Goal: Find specific page/section: Find specific page/section

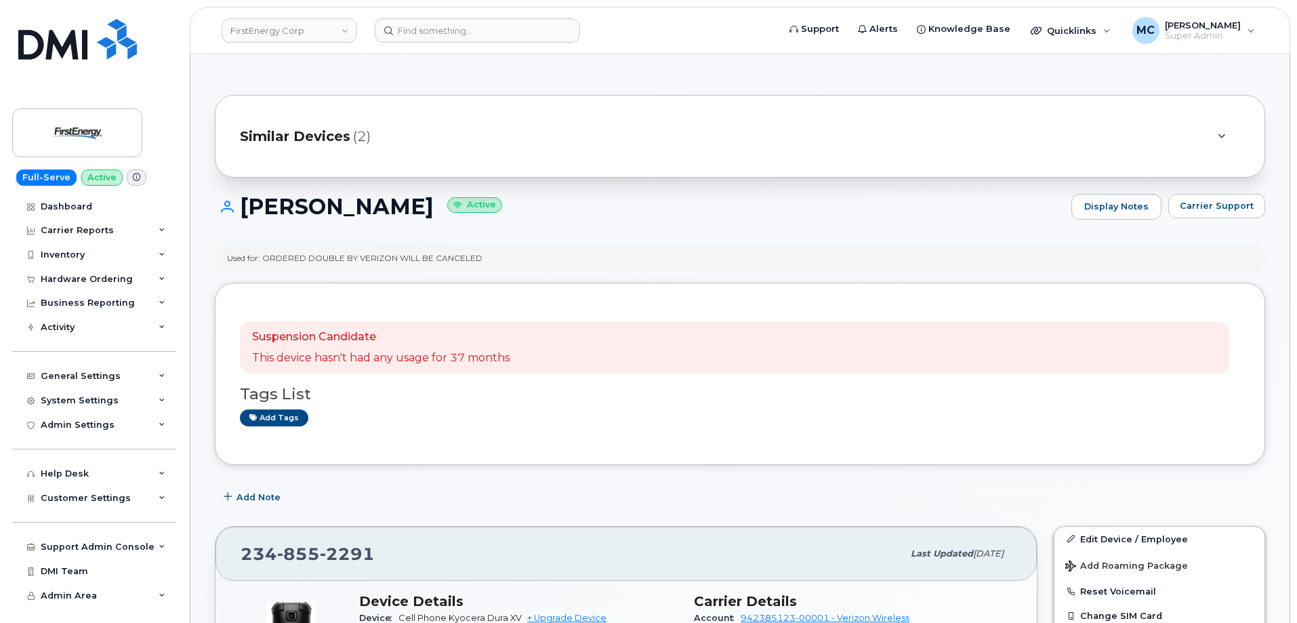
scroll to position [247, 0]
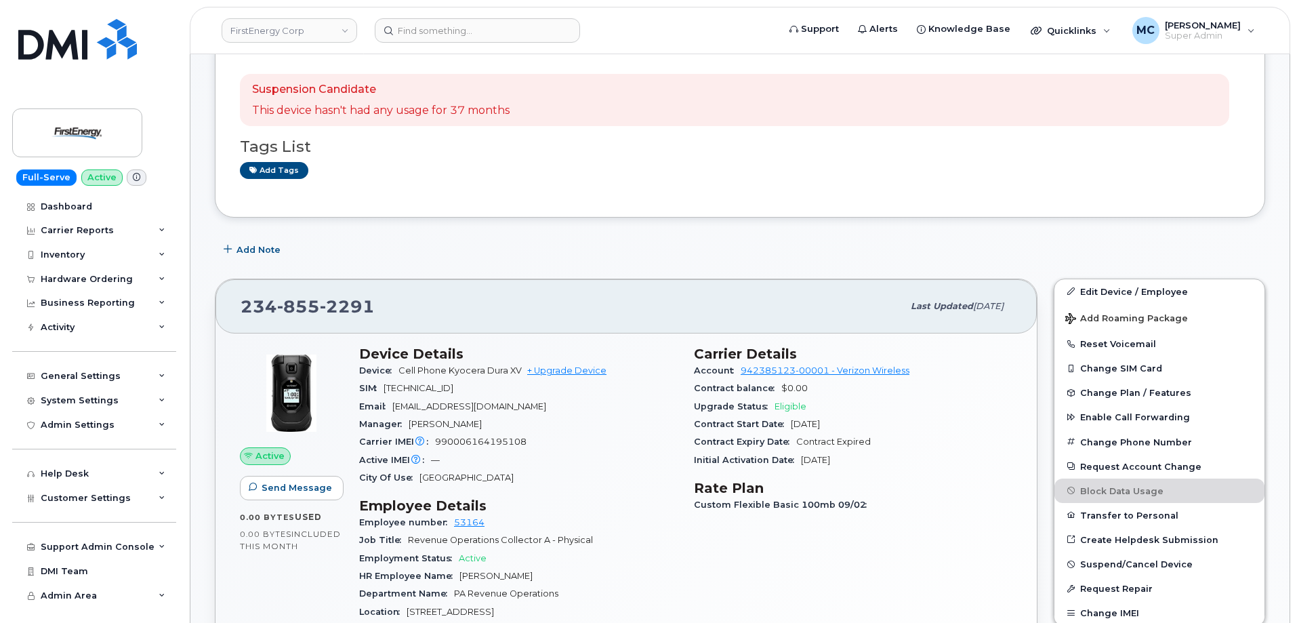
click at [565, 185] on div "Suspension Candidate This device hasn't had any usage for 37 months Tags List A…" at bounding box center [740, 126] width 1000 height 132
click at [500, 33] on input at bounding box center [477, 30] width 205 height 24
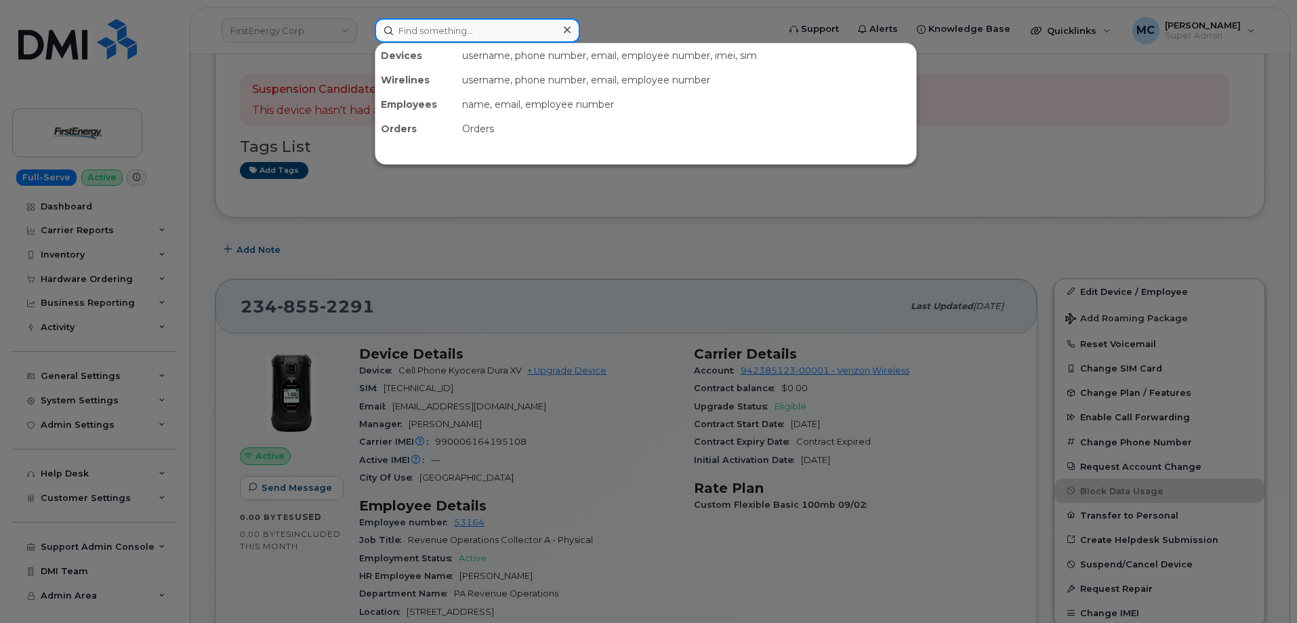
paste input "2562826525"
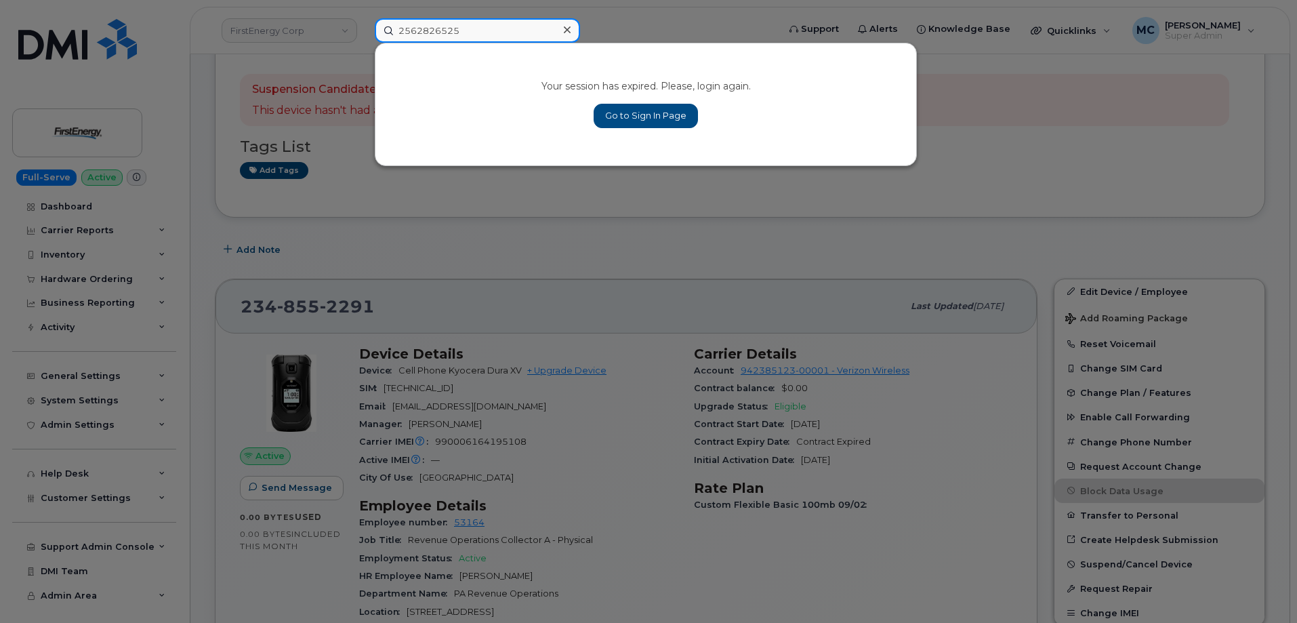
type input "2562826525"
click at [642, 119] on link "Go to Sign In Page" at bounding box center [646, 116] width 104 height 24
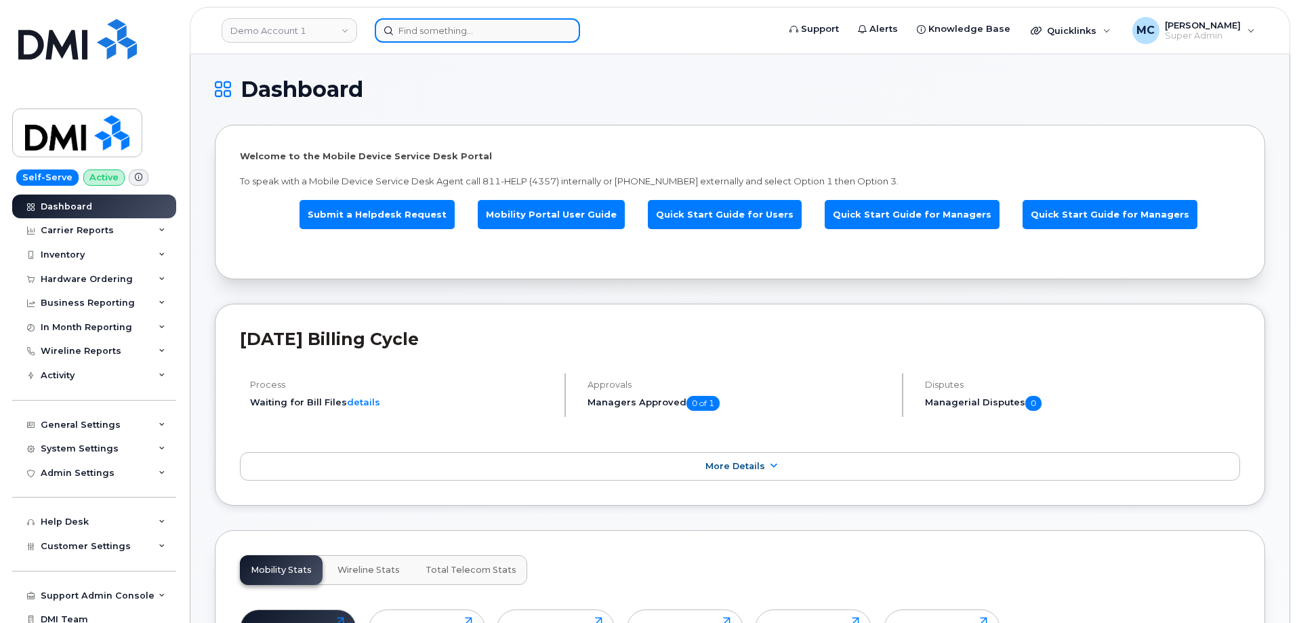
click at [486, 33] on input at bounding box center [477, 30] width 205 height 24
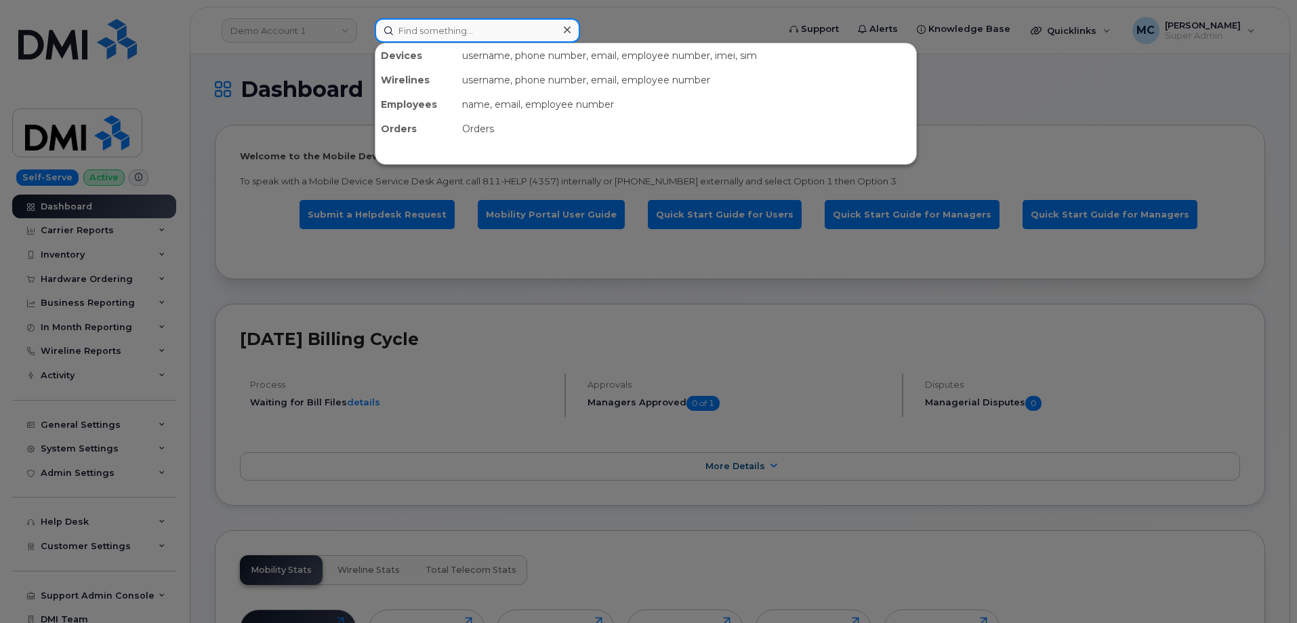
paste input "2562826525"
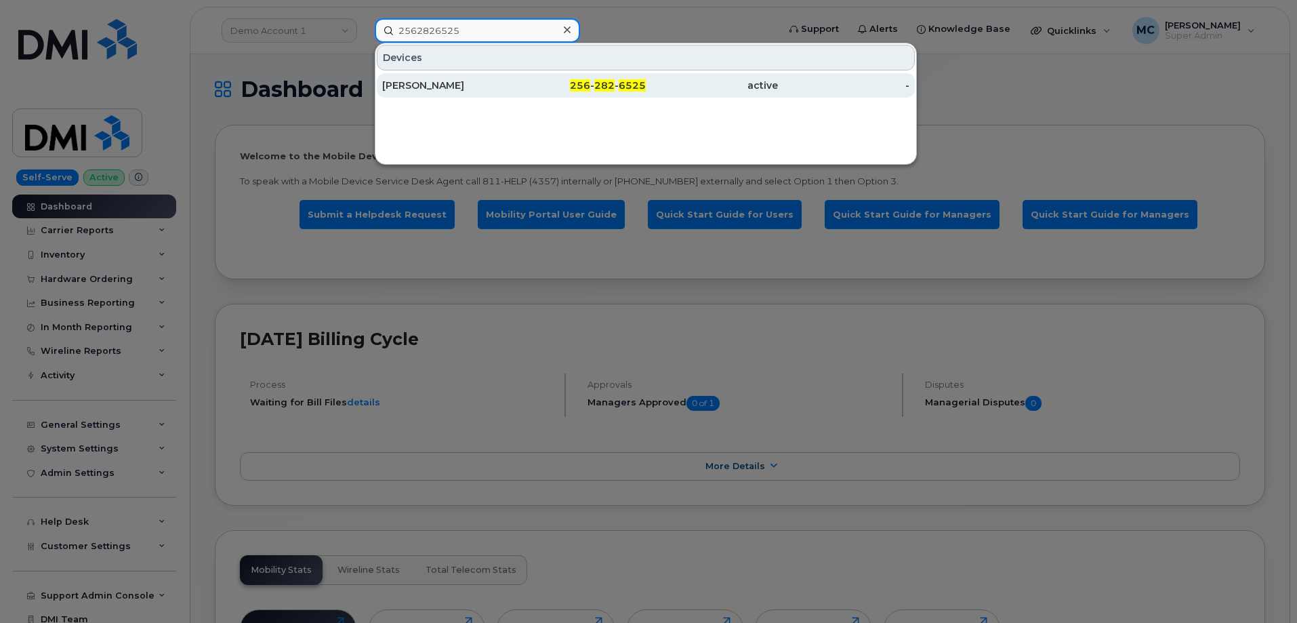
type input "2562826525"
click at [574, 81] on span "256" at bounding box center [580, 85] width 20 height 12
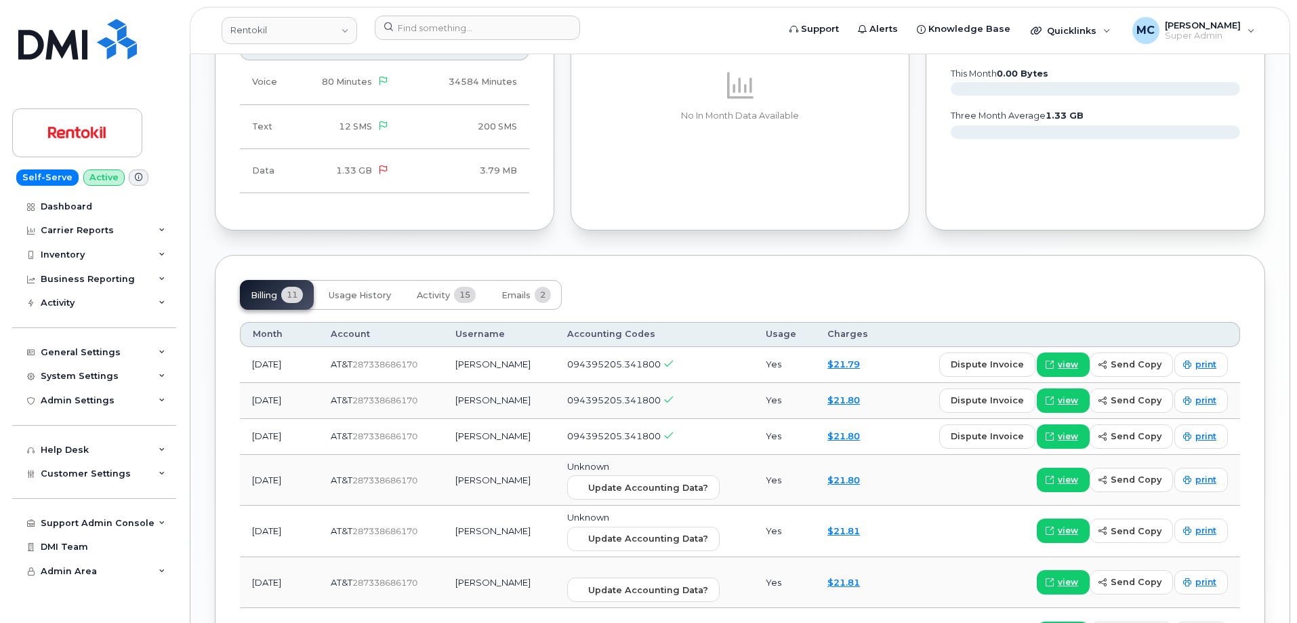
scroll to position [1196, 0]
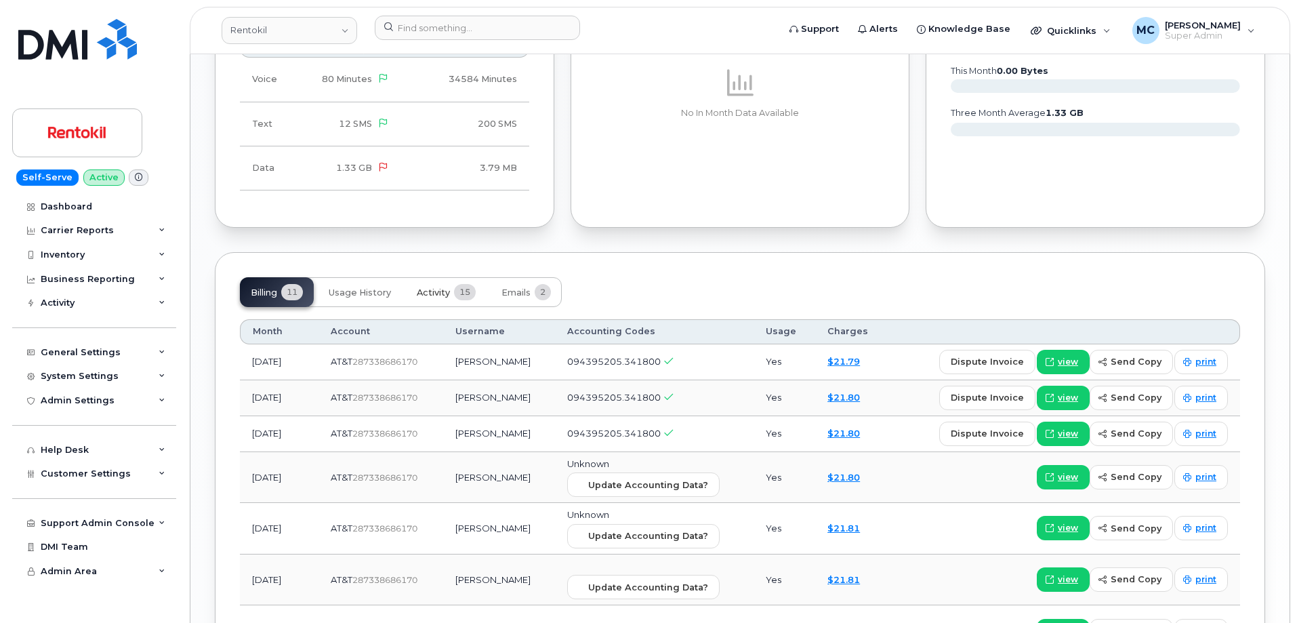
click at [458, 284] on span "15" at bounding box center [465, 292] width 22 height 16
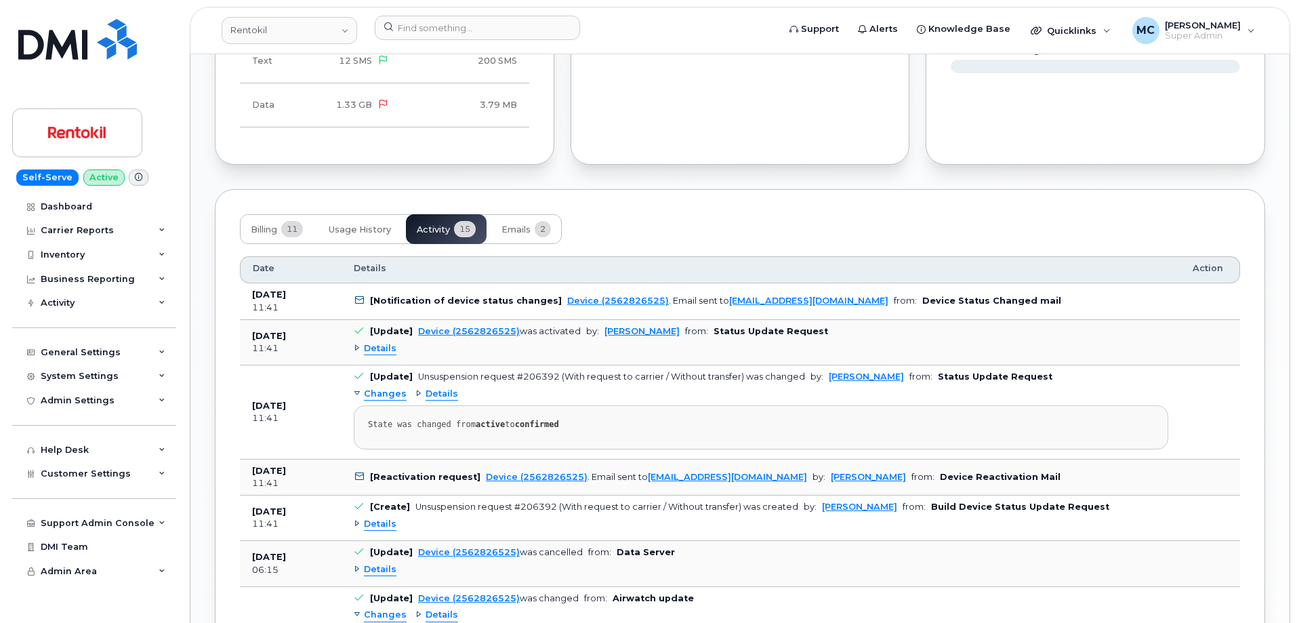
scroll to position [1250, 0]
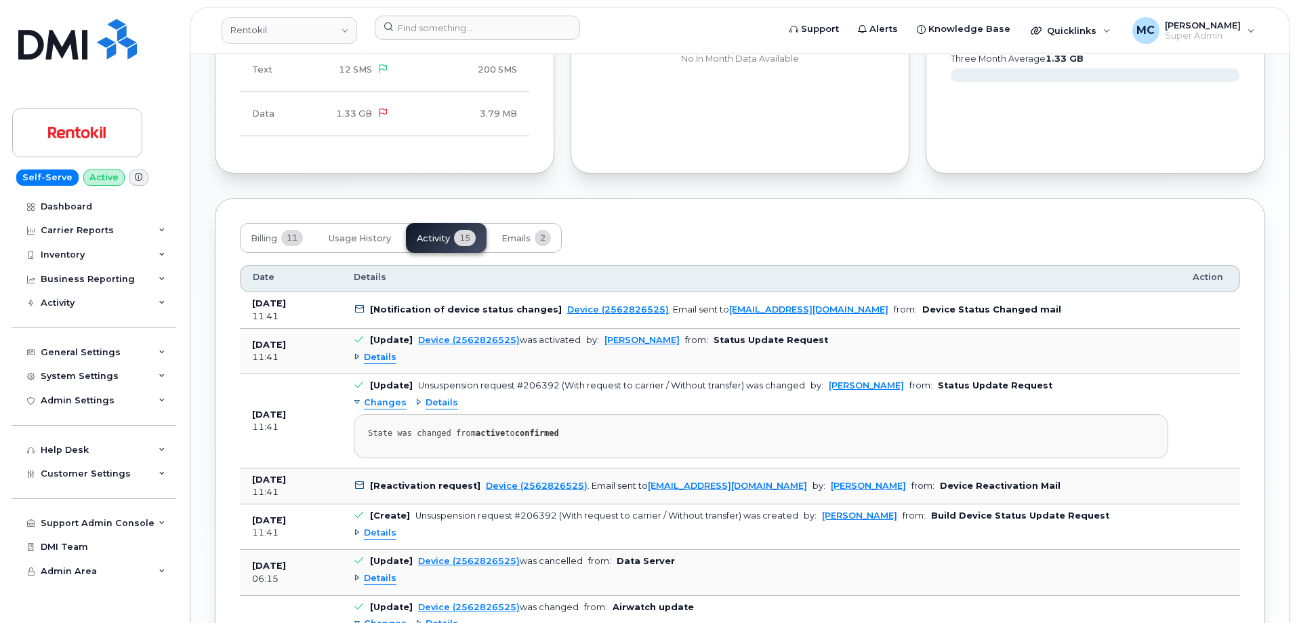
click at [534, 7] on div "Rentokil Support Alerts Knowledge Base Quicklinks Suspend / Cancel Device Chang…" at bounding box center [740, 30] width 1100 height 47
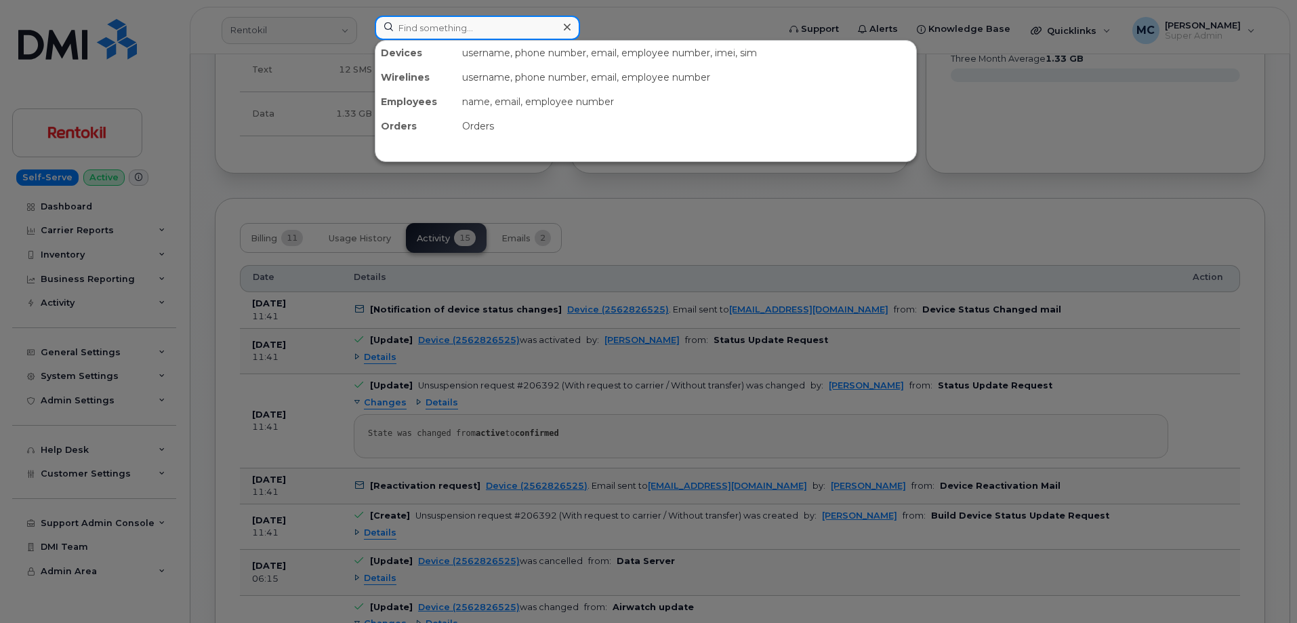
click at [527, 24] on input at bounding box center [477, 28] width 205 height 24
paste input "216-205-8239"
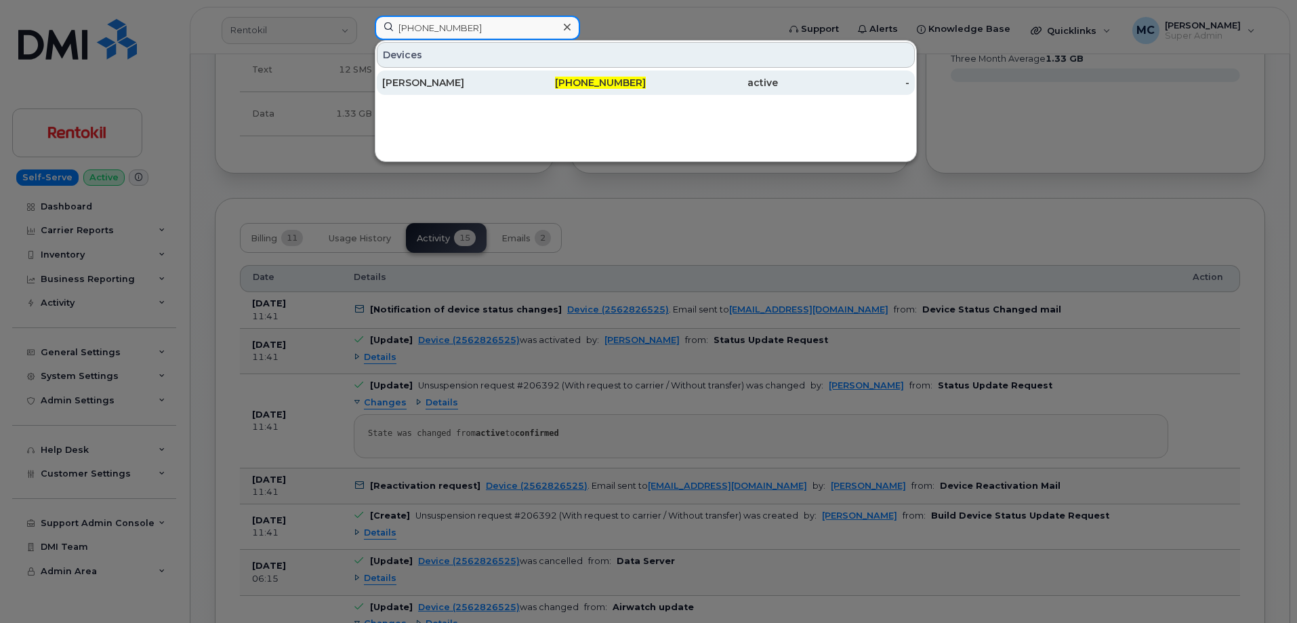
type input "216-205-8239"
click at [602, 79] on span "216-205-8239" at bounding box center [600, 83] width 91 height 12
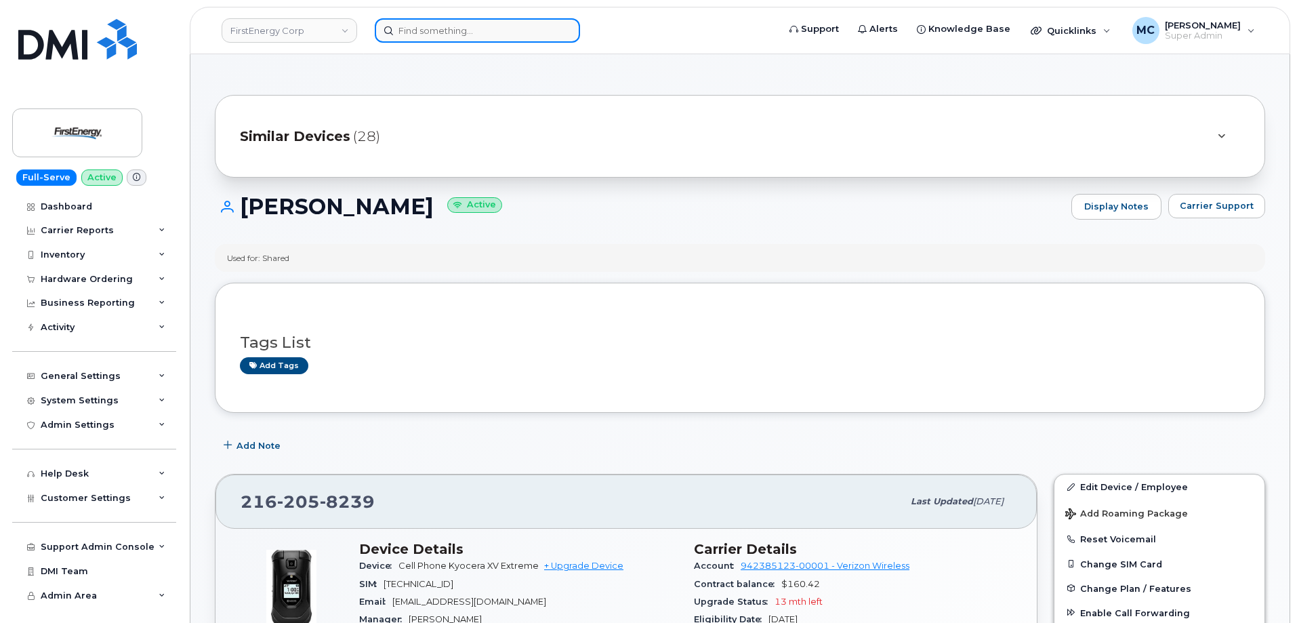
click at [505, 34] on input at bounding box center [477, 30] width 205 height 24
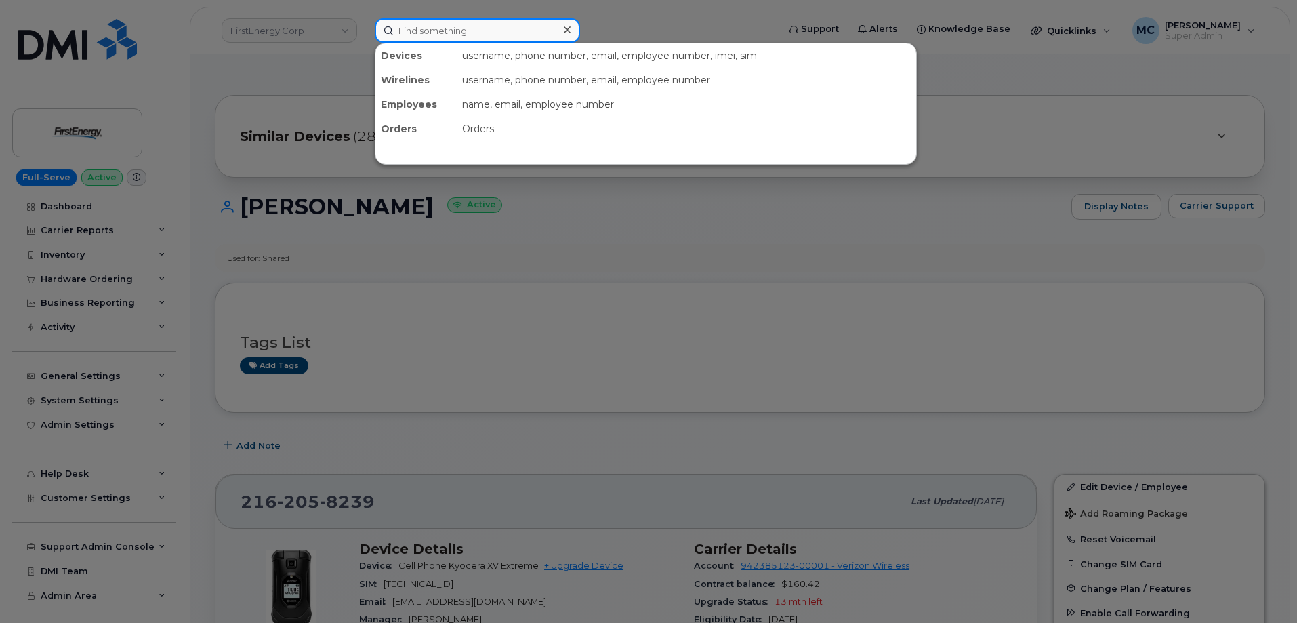
paste input "330-803-9150"
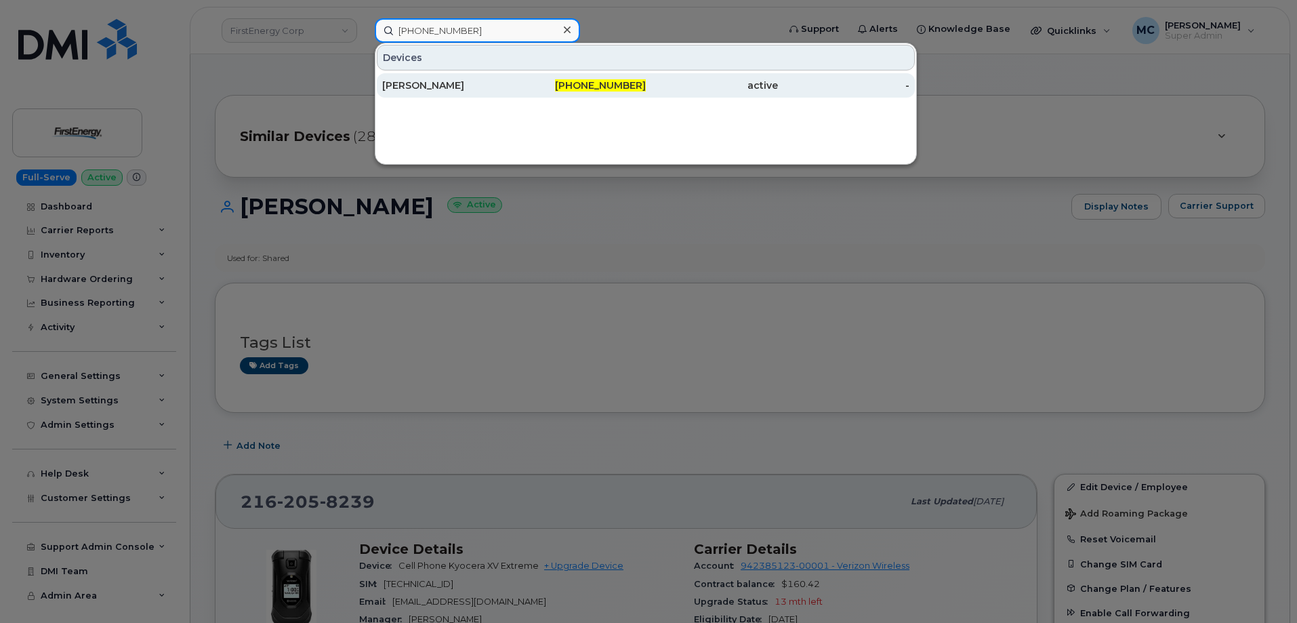
type input "[PHONE_NUMBER]"
click at [518, 85] on div "[PHONE_NUMBER]" at bounding box center [580, 86] width 132 height 14
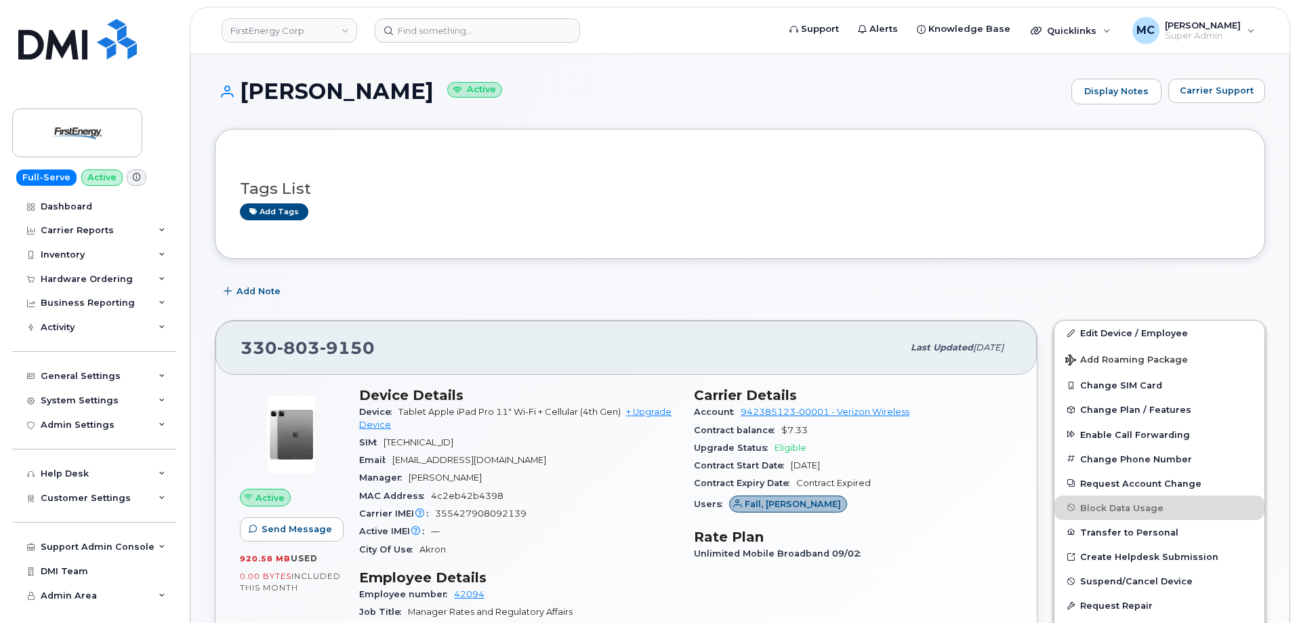
drag, startPoint x: 239, startPoint y: 91, endPoint x: 455, endPoint y: 86, distance: 215.5
click at [455, 86] on h1 "[PERSON_NAME] L FALL Active" at bounding box center [640, 91] width 850 height 24
copy h1 "[PERSON_NAME]"
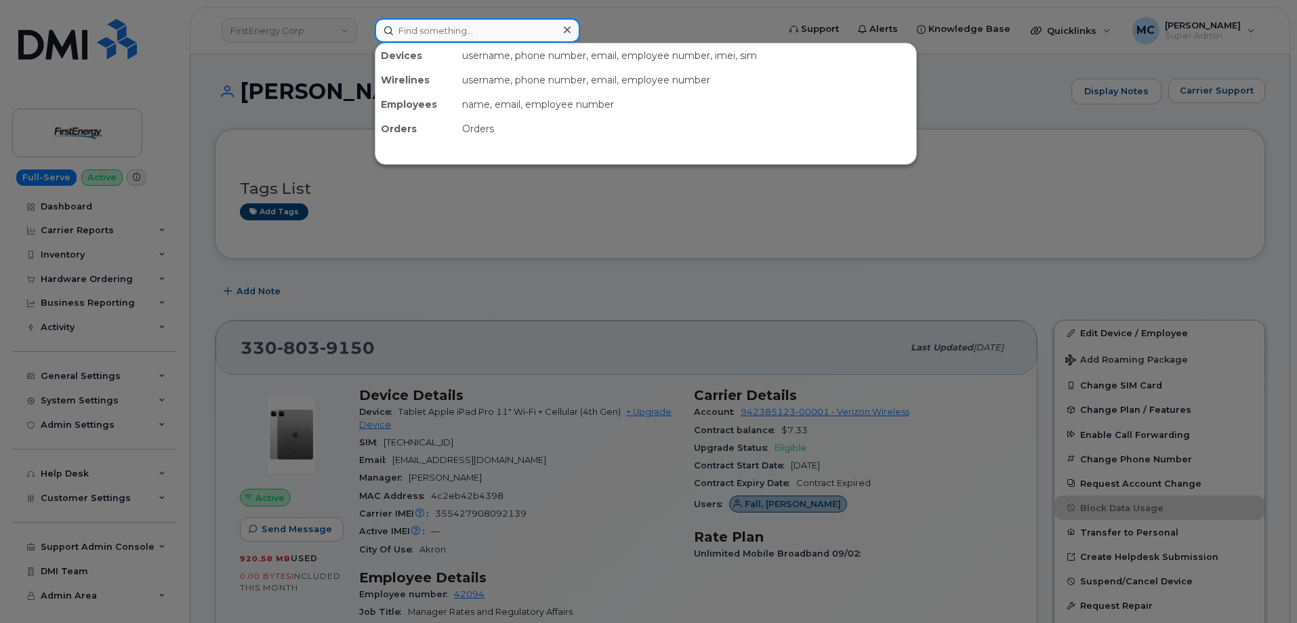
paste input "STEPHANIE L FALL"
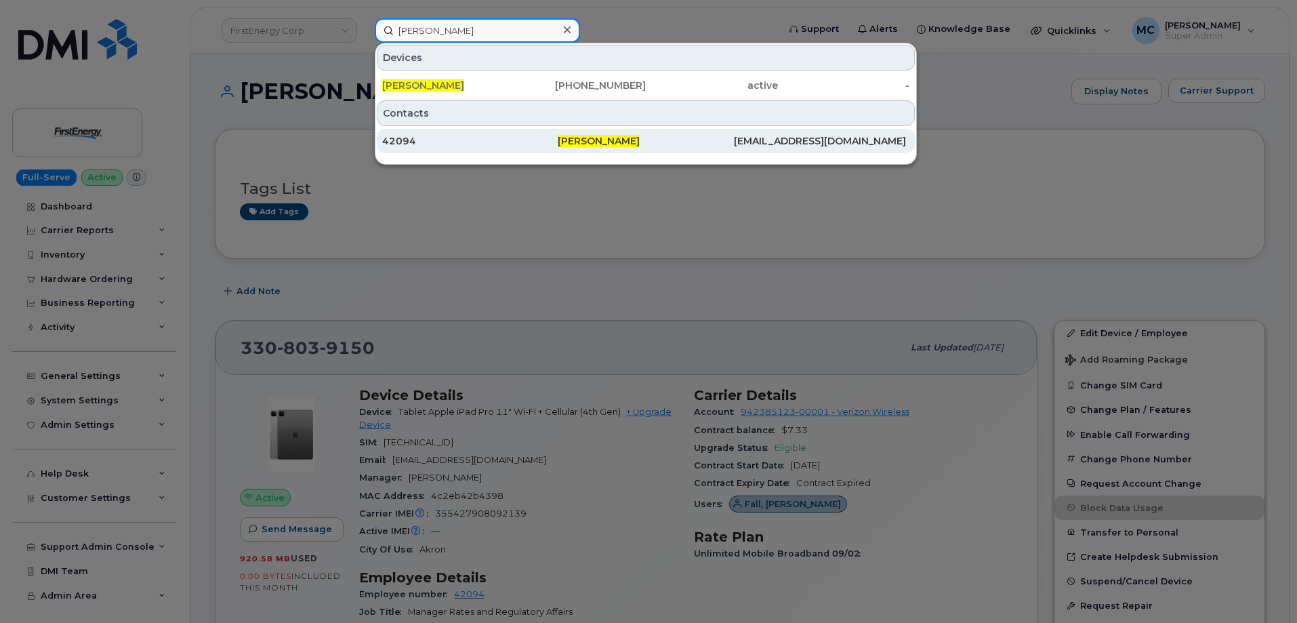
type input "STEPHANIE L FALL"
click at [604, 148] on div "Stephanie L Fall" at bounding box center [645, 141] width 175 height 24
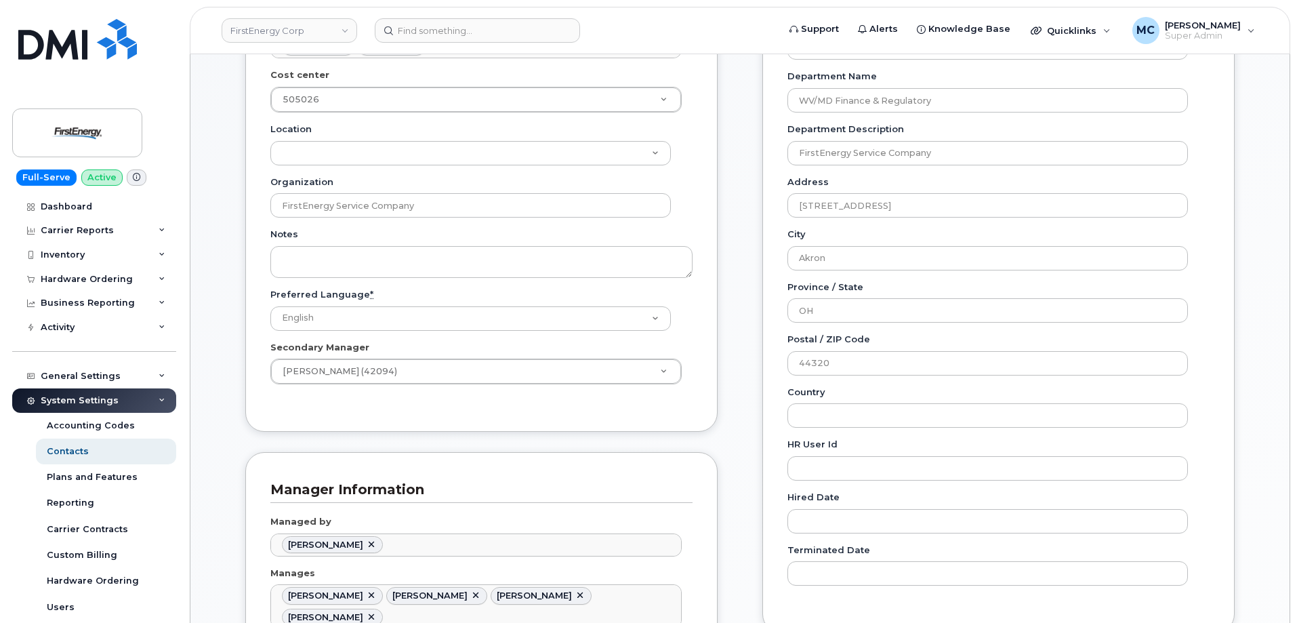
scroll to position [392, 0]
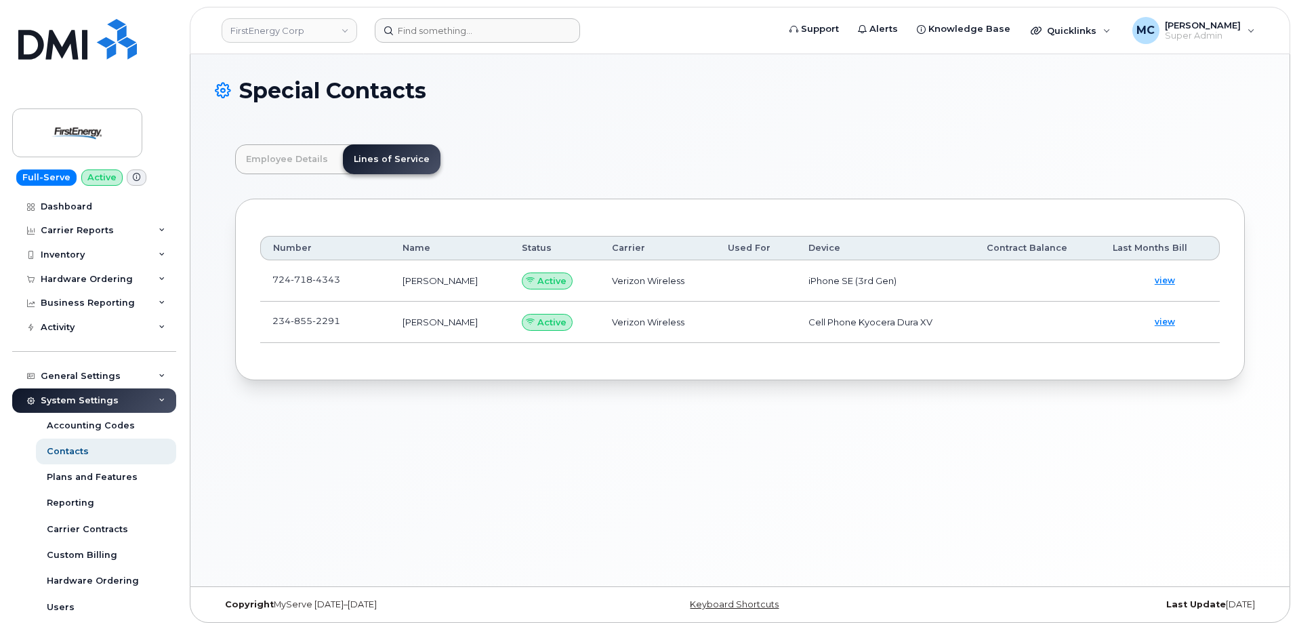
scroll to position [40, 0]
click at [480, 34] on input at bounding box center [477, 30] width 205 height 24
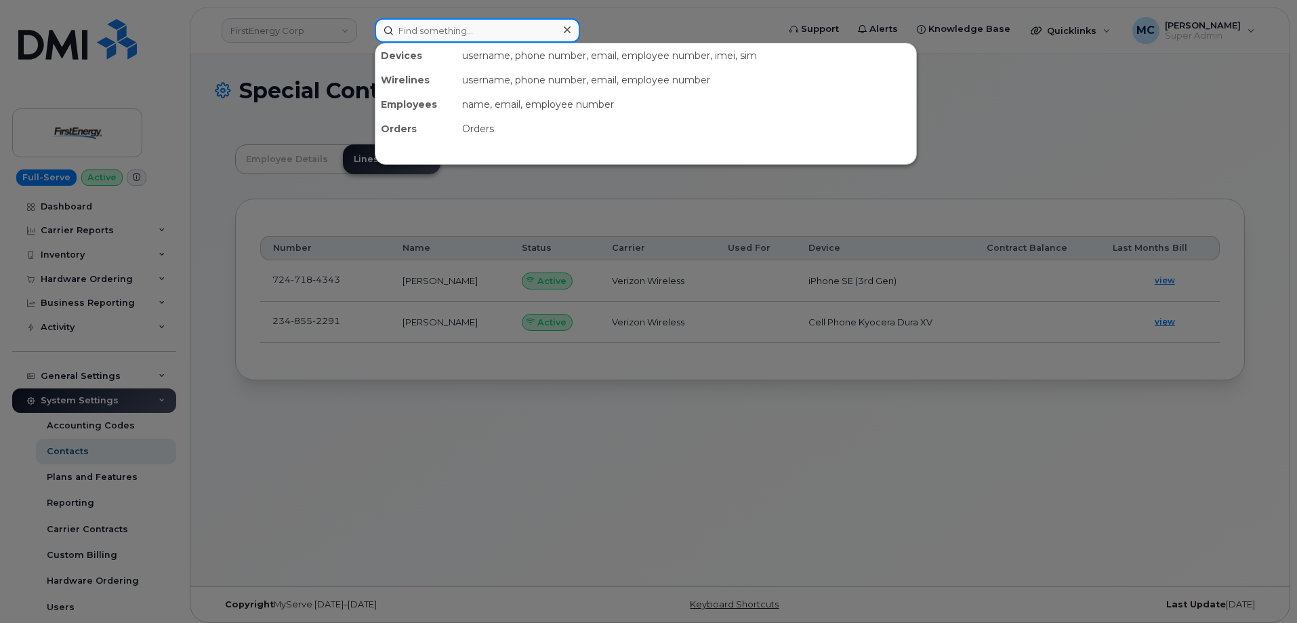
paste input "[EMAIL_ADDRESS][DOMAIN_NAME]"
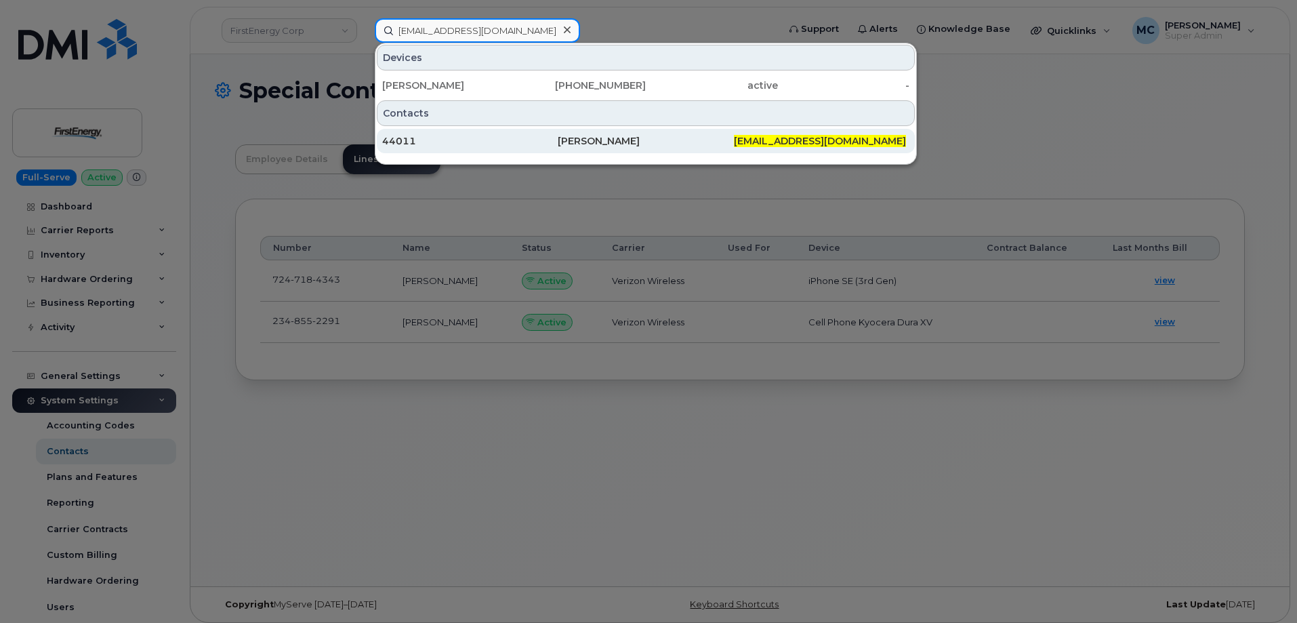
type input "[EMAIL_ADDRESS][DOMAIN_NAME]"
click at [643, 140] on div "[PERSON_NAME]" at bounding box center [645, 141] width 175 height 14
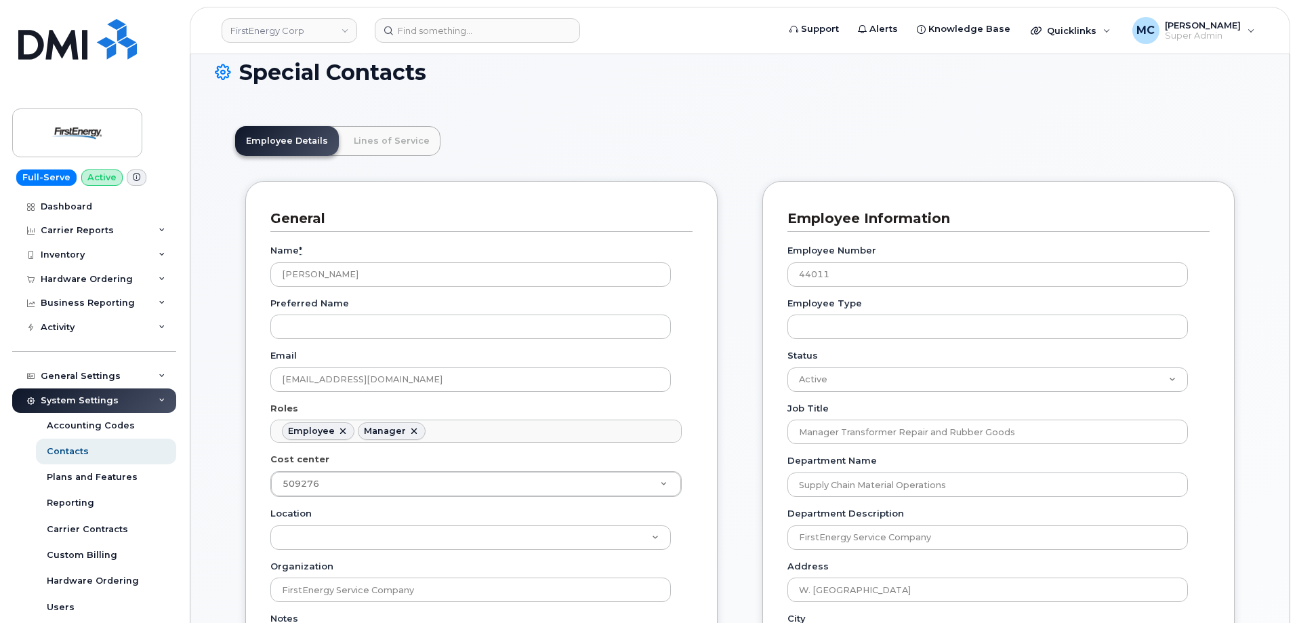
scroll to position [16, 0]
